Goal: Task Accomplishment & Management: Complete application form

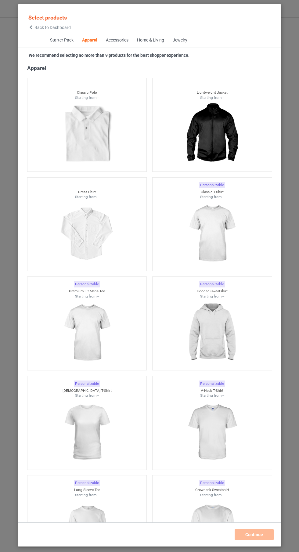
click at [219, 225] on img at bounding box center [212, 234] width 55 height 68
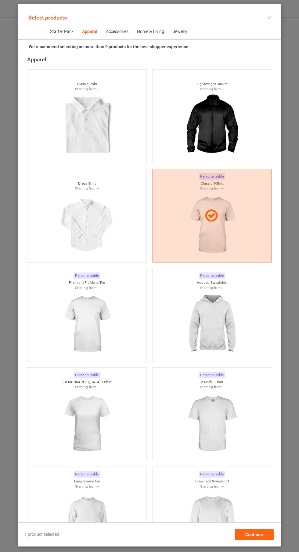
click at [214, 515] on img at bounding box center [212, 523] width 55 height 68
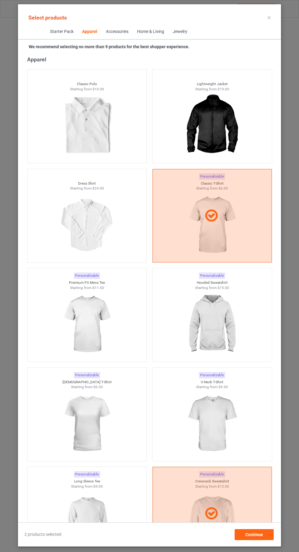
click at [222, 316] on img at bounding box center [212, 324] width 55 height 68
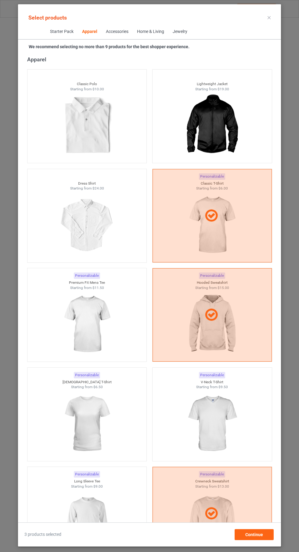
click at [269, 17] on icon at bounding box center [269, 17] width 3 height 3
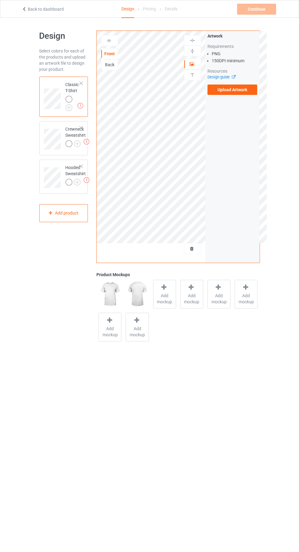
click at [0, 0] on img at bounding box center [0, 0] width 0 height 0
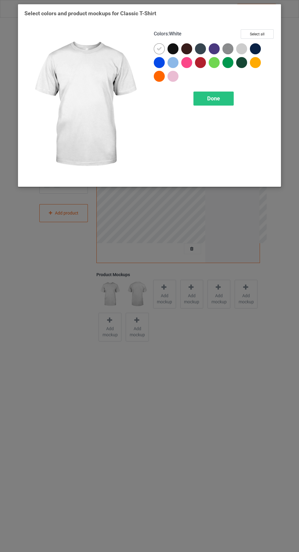
click at [168, 52] on div at bounding box center [175, 50] width 14 height 14
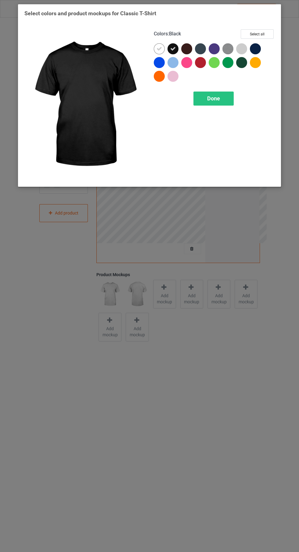
click at [157, 51] on icon at bounding box center [159, 48] width 5 height 5
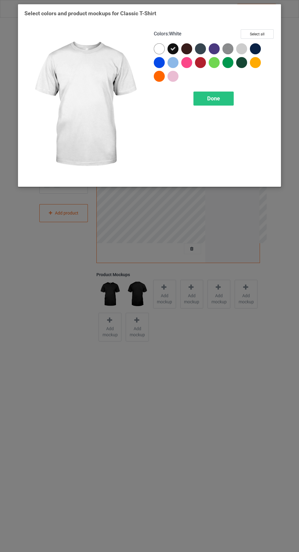
click at [205, 105] on div "Done" at bounding box center [214, 99] width 40 height 14
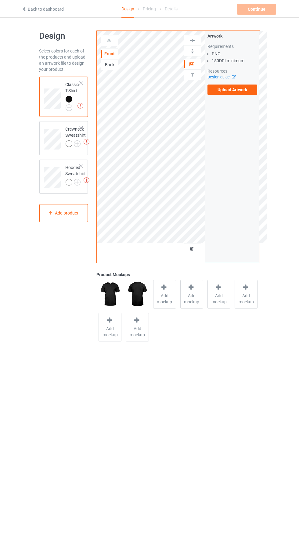
click at [0, 0] on img at bounding box center [0, 0] width 0 height 0
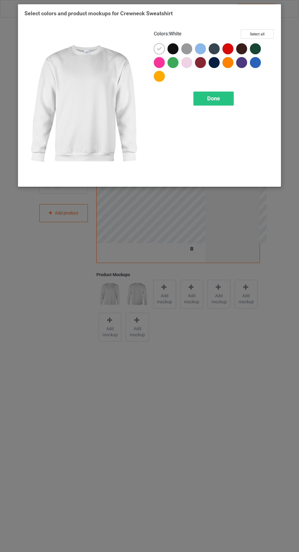
click at [168, 49] on div at bounding box center [173, 48] width 11 height 11
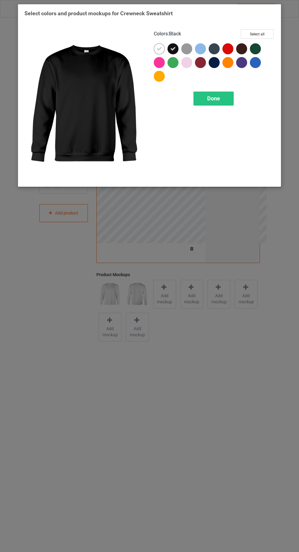
click at [156, 48] on div at bounding box center [159, 48] width 11 height 11
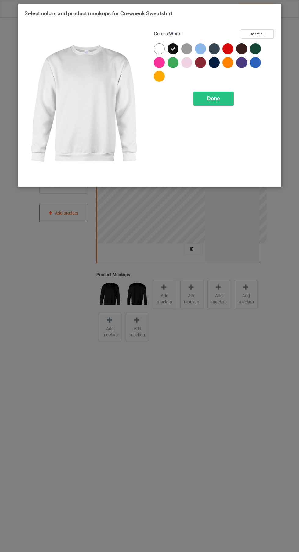
click at [212, 98] on span "Done" at bounding box center [213, 98] width 13 height 6
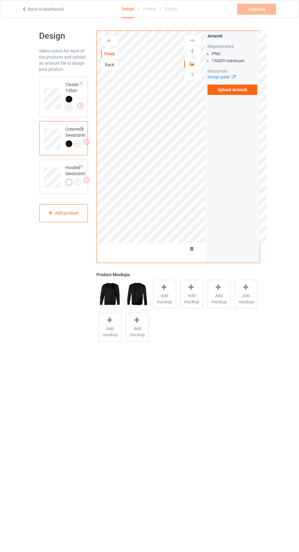
click at [0, 0] on img at bounding box center [0, 0] width 0 height 0
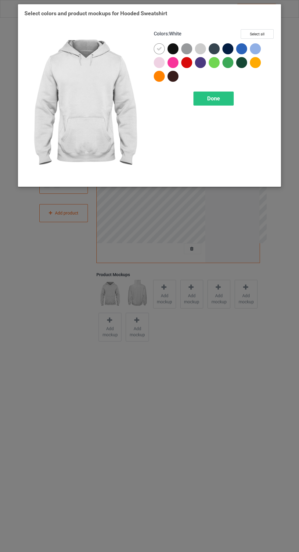
click at [168, 51] on div at bounding box center [173, 48] width 11 height 11
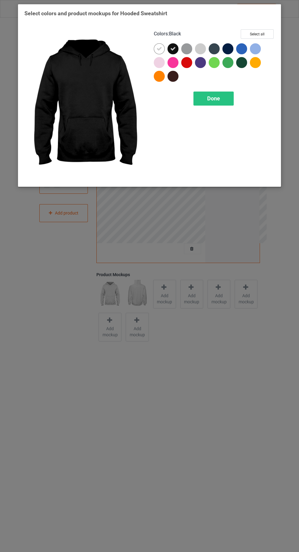
click at [159, 50] on icon at bounding box center [159, 48] width 5 height 5
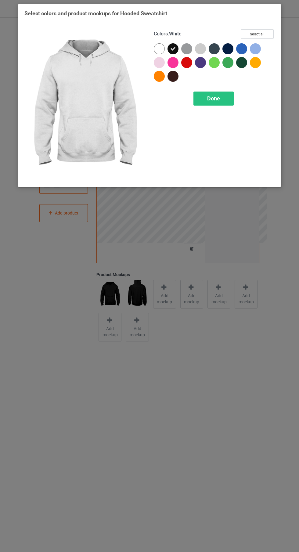
click at [223, 99] on div "Done" at bounding box center [214, 99] width 40 height 14
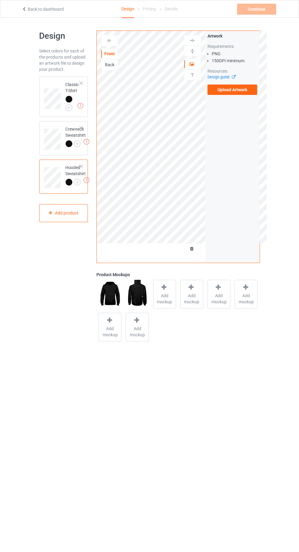
click at [230, 90] on label "Upload Artwork" at bounding box center [233, 90] width 50 height 10
click at [0, 0] on input "Upload Artwork" at bounding box center [0, 0] width 0 height 0
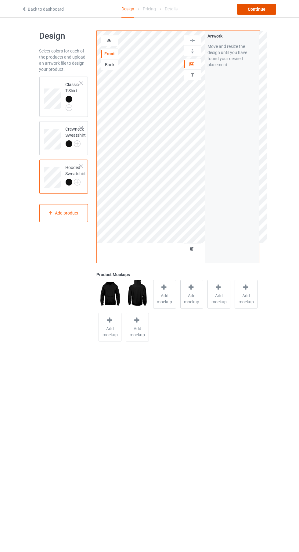
click at [261, 13] on div "Continue" at bounding box center [256, 9] width 39 height 11
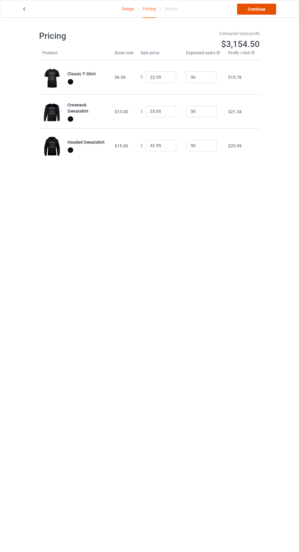
click at [257, 9] on link "Continue" at bounding box center [256, 9] width 39 height 11
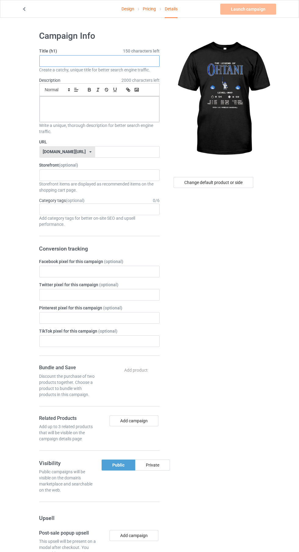
click at [135, 62] on input "text" at bounding box center [99, 61] width 120 height 12
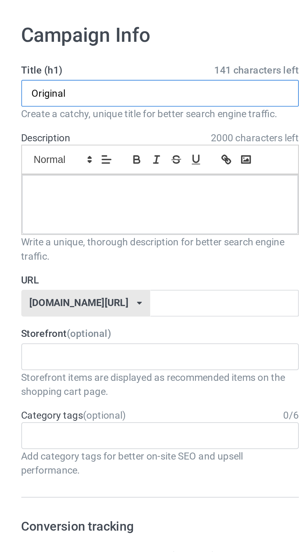
type input "Original"
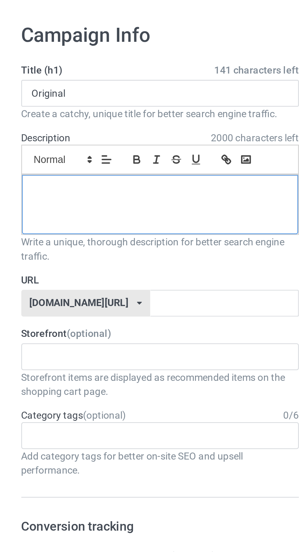
click at [97, 107] on div at bounding box center [100, 109] width 120 height 26
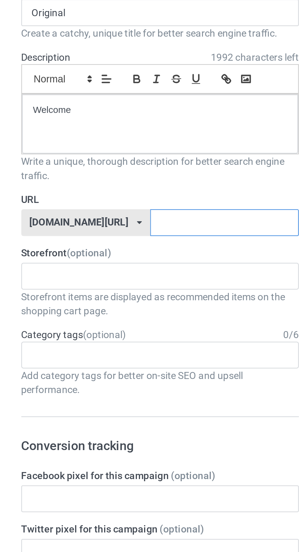
click at [117, 153] on input "text" at bounding box center [127, 152] width 64 height 12
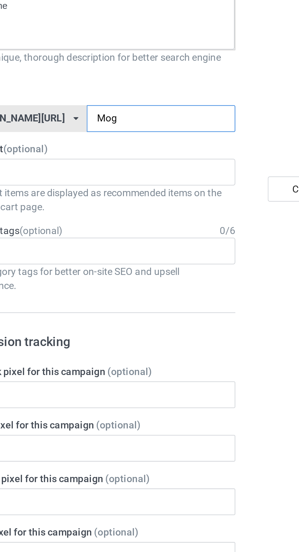
type input "Mogi"
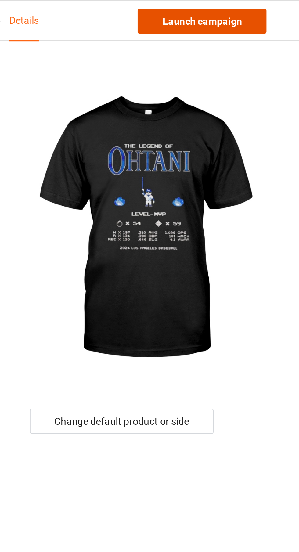
click at [262, 10] on link "Launch campaign" at bounding box center [248, 9] width 56 height 11
